Goal: Obtain resource: Download file/media

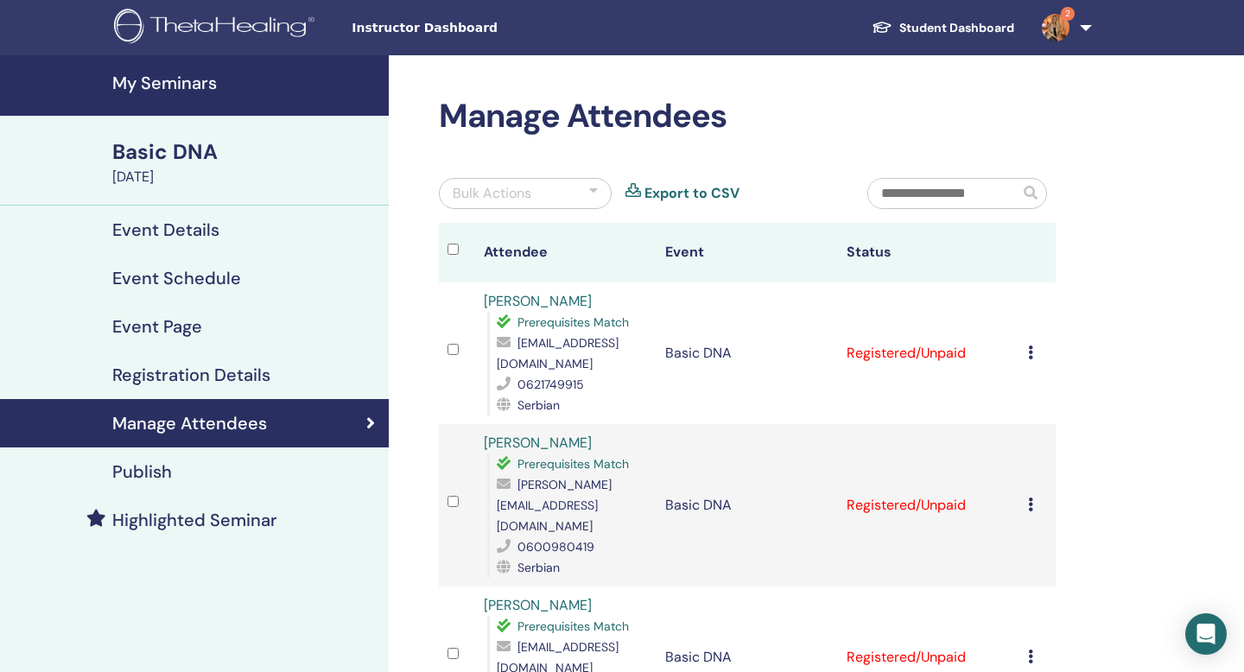
click at [1028, 352] on icon at bounding box center [1030, 352] width 5 height 14
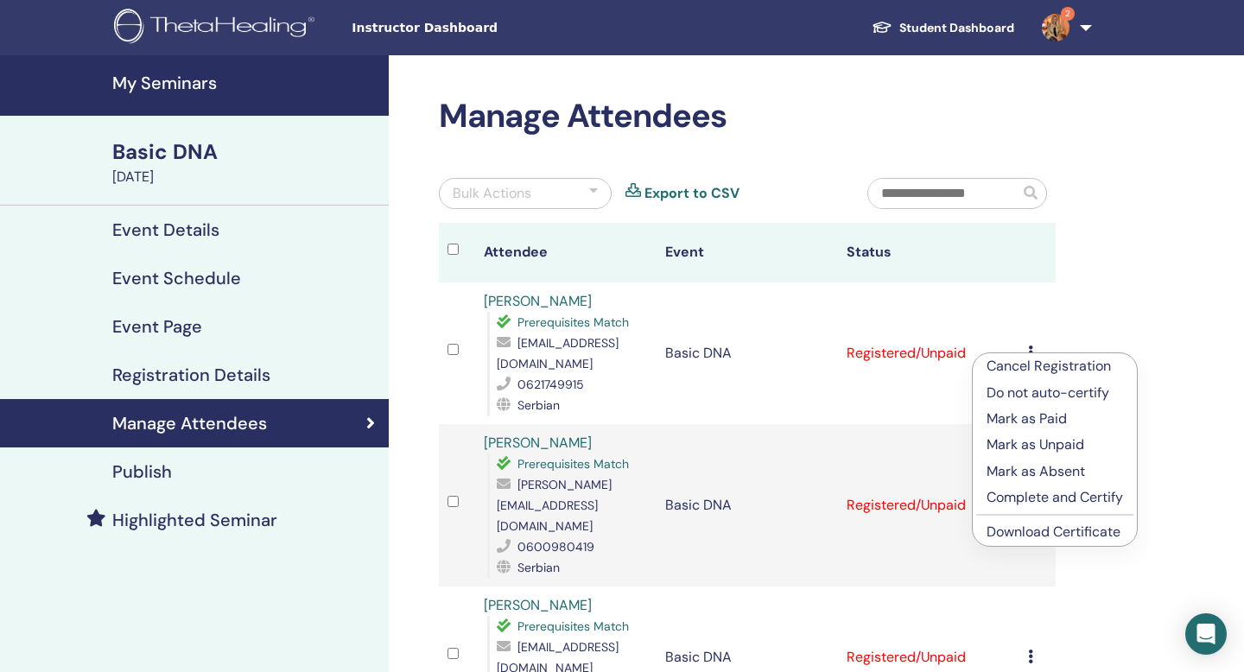
click at [1040, 530] on link "Download Certificate" at bounding box center [1053, 531] width 134 height 18
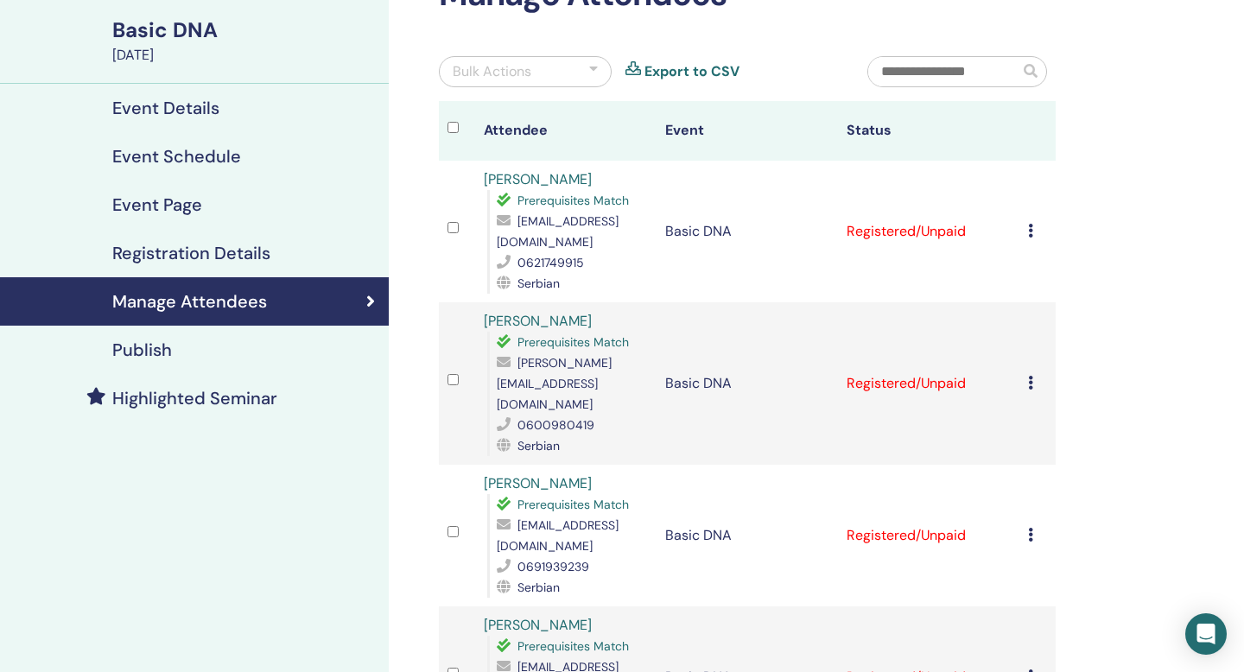
scroll to position [130, 0]
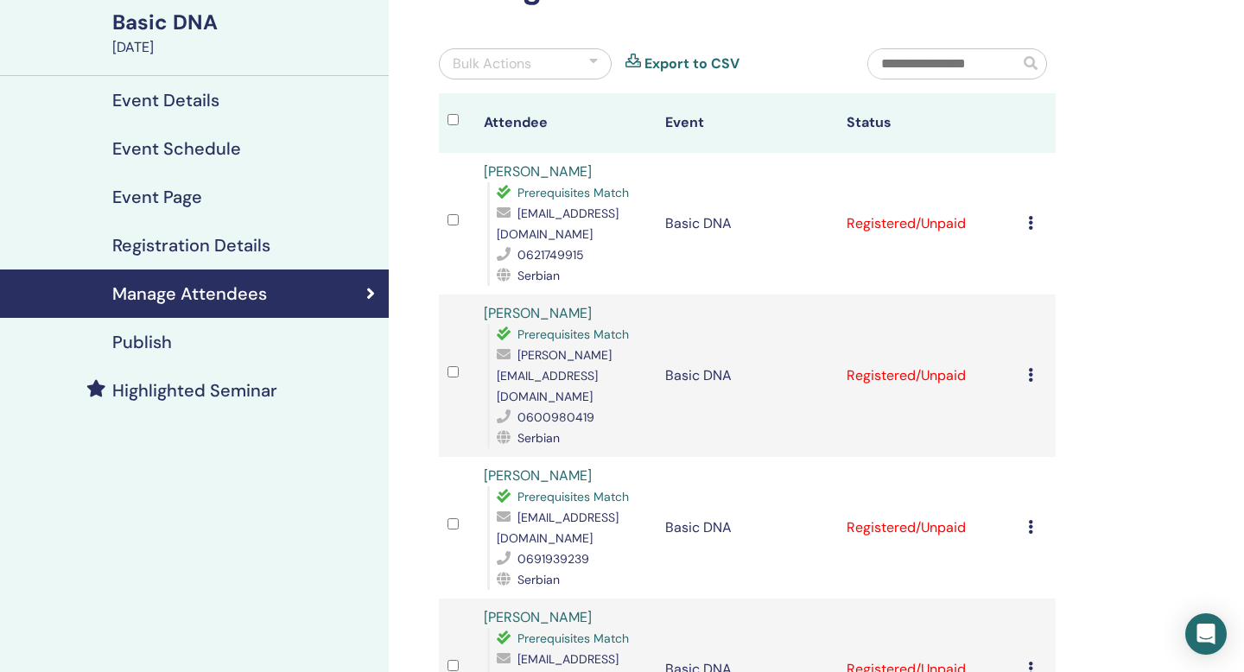
click at [1025, 364] on td "Cancel Registration Do not auto-certify Mark as Paid Mark as Unpaid Mark as Abs…" at bounding box center [1037, 375] width 36 height 162
click at [1028, 368] on icon at bounding box center [1030, 375] width 5 height 14
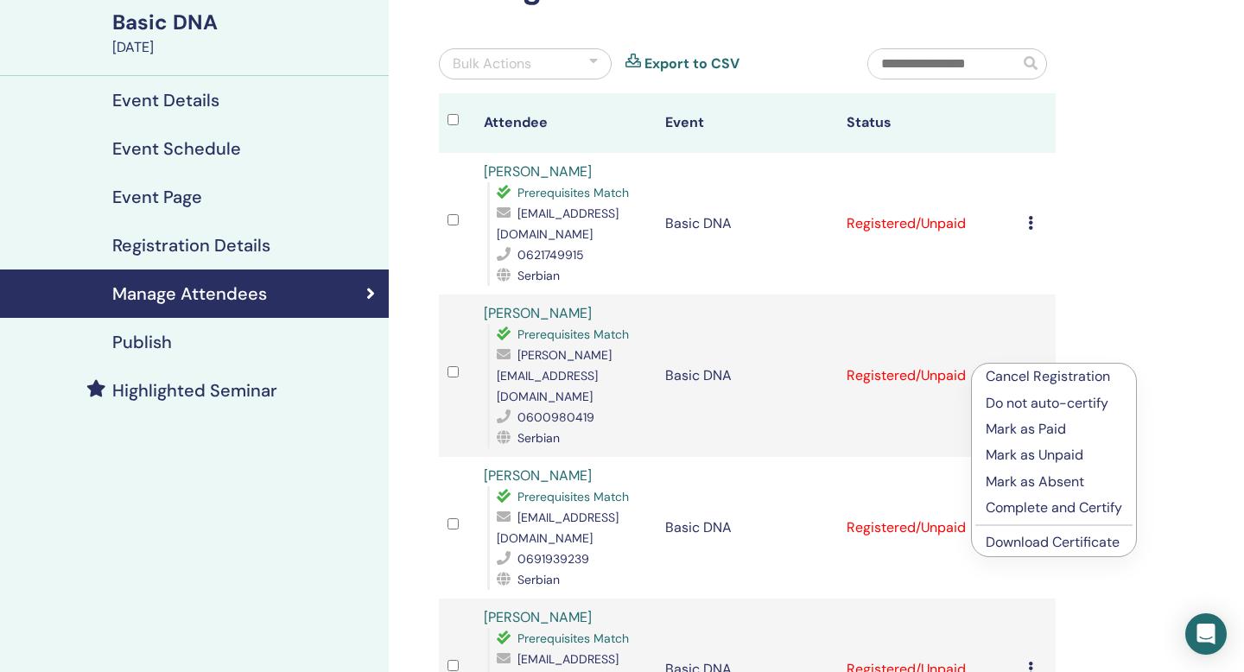
click at [1041, 544] on link "Download Certificate" at bounding box center [1052, 542] width 134 height 18
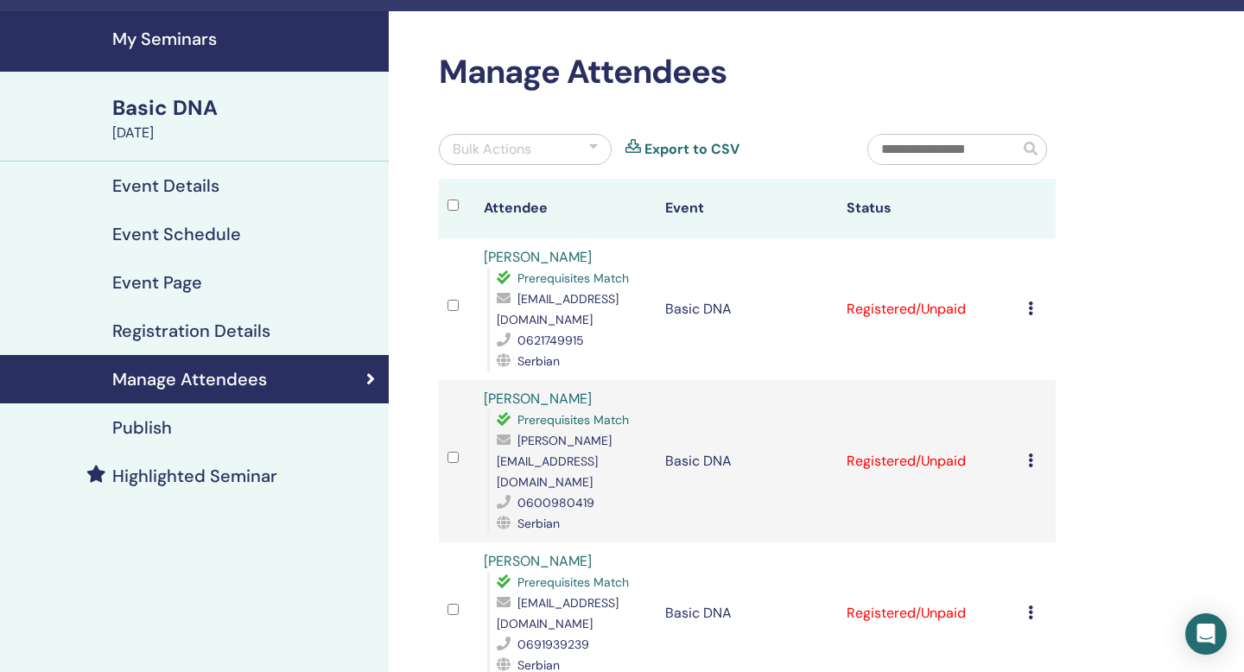
scroll to position [0, 0]
